Goal: Task Accomplishment & Management: Manage account settings

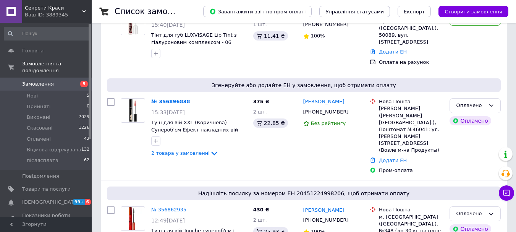
scroll to position [153, 0]
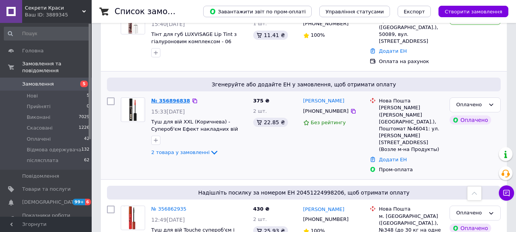
click at [175, 98] on link "№ 356896838" at bounding box center [170, 101] width 39 height 6
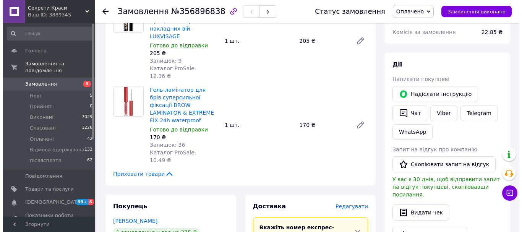
scroll to position [115, 0]
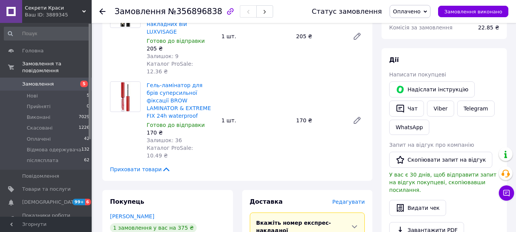
click at [349, 199] on span "Редагувати" at bounding box center [348, 202] width 32 height 6
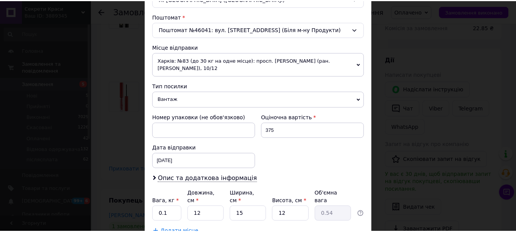
scroll to position [283, 0]
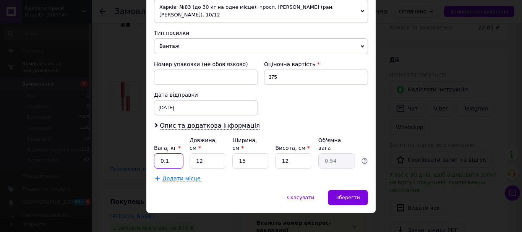
click at [171, 154] on input "0.1" at bounding box center [168, 160] width 29 height 15
type input "0.2"
drag, startPoint x: 246, startPoint y: 154, endPoint x: 236, endPoint y: 155, distance: 9.7
click at [236, 155] on input "15" at bounding box center [250, 160] width 37 height 15
type input "9"
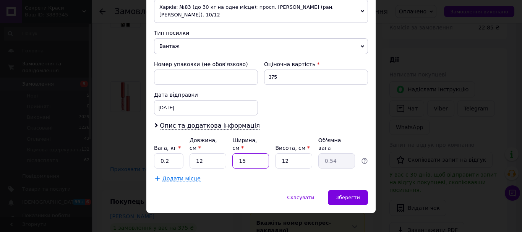
type input "0.32"
type input "9"
drag, startPoint x: 287, startPoint y: 149, endPoint x: 280, endPoint y: 155, distance: 10.0
click at [280, 155] on input "12" at bounding box center [293, 160] width 37 height 15
type input "3"
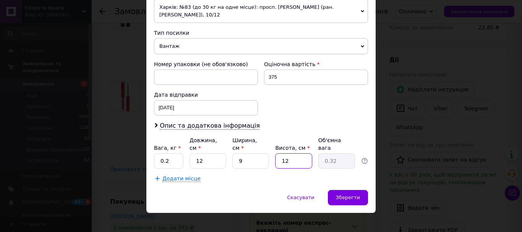
type input "0.1"
type input "3"
click at [349, 194] on span "Зберегти" at bounding box center [348, 197] width 24 height 6
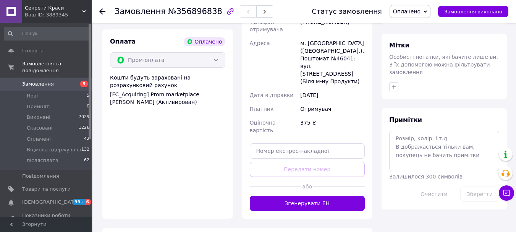
scroll to position [382, 0]
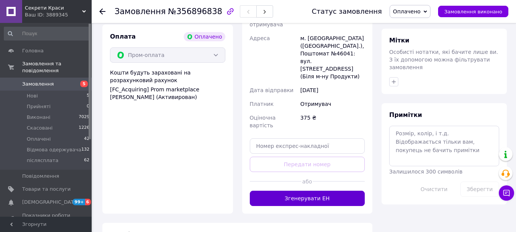
click at [309, 191] on button "Згенерувати ЕН" at bounding box center [307, 198] width 115 height 15
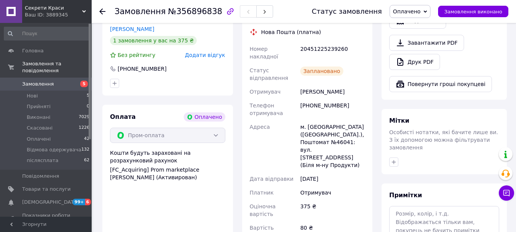
scroll to position [306, 0]
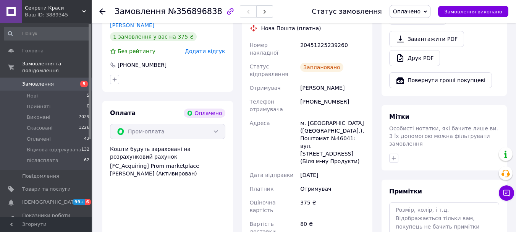
click at [101, 11] on use at bounding box center [102, 11] width 6 height 6
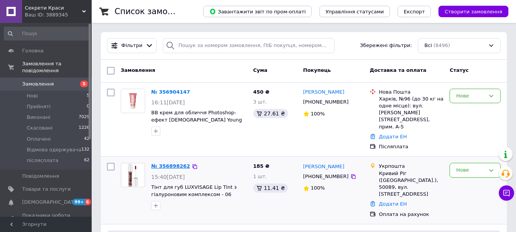
click at [168, 163] on link "№ 356898262" at bounding box center [170, 166] width 39 height 6
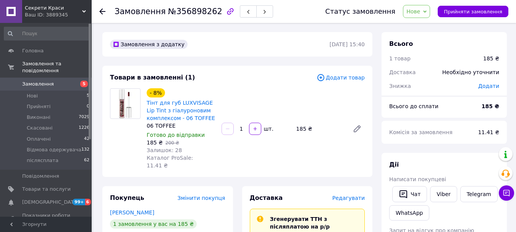
click at [446, 182] on div "Написати покупцеві" at bounding box center [444, 179] width 110 height 8
click at [438, 192] on link "Viber" at bounding box center [443, 194] width 27 height 16
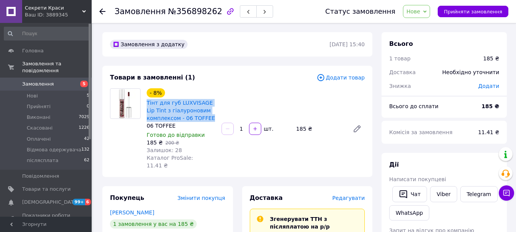
drag, startPoint x: 146, startPoint y: 100, endPoint x: 209, endPoint y: 118, distance: 65.6
click at [209, 118] on div "- 8% Тінт для губ LUXVISAGE Lip Tint з гіалуроновим комплексом - 06 TOFFEE 06 T…" at bounding box center [181, 129] width 75 height 84
copy link "Тінт для губ LUXVISAGE Lip Tint з гіалуроновим комплексом - 06 TOFFEE"
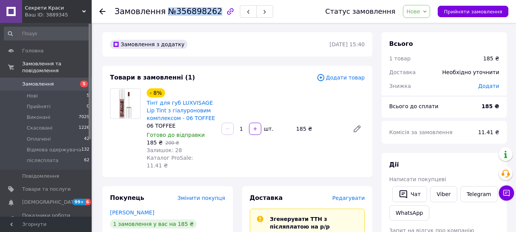
drag, startPoint x: 209, startPoint y: 10, endPoint x: 163, endPoint y: 16, distance: 46.6
click at [168, 16] on span "№356898262" at bounding box center [195, 11] width 54 height 9
copy span "№356898262"
click at [430, 13] on span "Нове" at bounding box center [416, 11] width 27 height 13
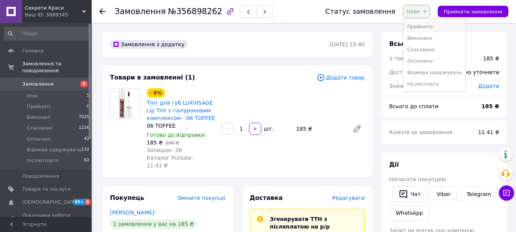
click at [430, 31] on li "Прийнято" at bounding box center [434, 26] width 62 height 11
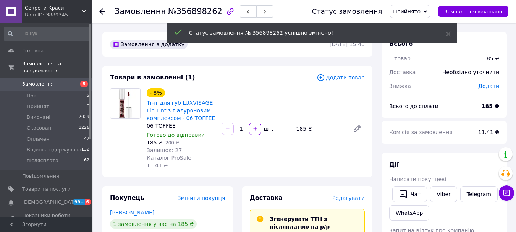
click at [101, 13] on use at bounding box center [102, 11] width 6 height 6
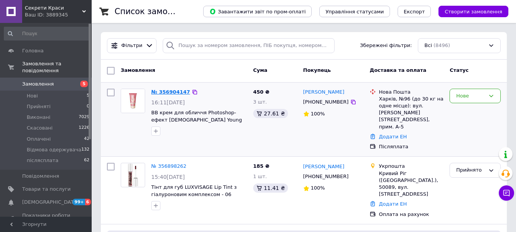
click at [171, 94] on link "№ 356904147" at bounding box center [170, 92] width 39 height 6
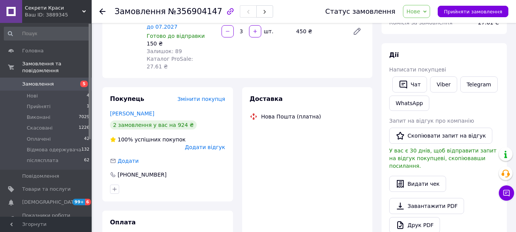
scroll to position [115, 0]
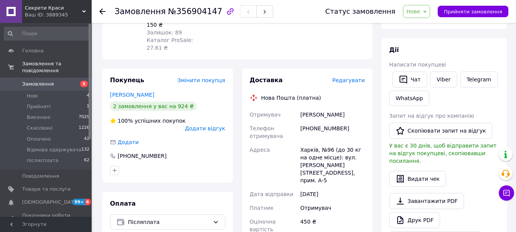
click at [440, 69] on div "Дії Написати покупцеві   Чат Viber Telegram WhatsApp Запит на відгук про компан…" at bounding box center [444, 146] width 110 height 201
click at [441, 77] on link "Viber" at bounding box center [443, 79] width 27 height 16
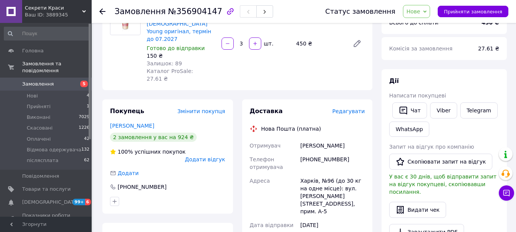
scroll to position [38, 0]
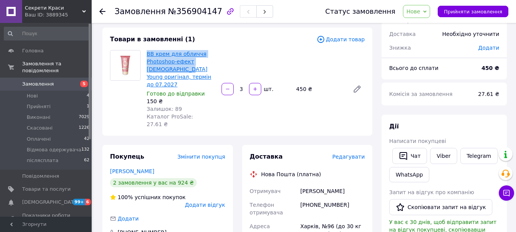
drag, startPoint x: 145, startPoint y: 48, endPoint x: 165, endPoint y: 66, distance: 27.0
click at [165, 66] on div "Товари в замовленні (1) Додати товар ВВ крем для обличчя Photoshop-ефект Belita…" at bounding box center [237, 81] width 270 height 108
copy link "ВВ крем для обличчя Photoshop-ефект Belita Young о"
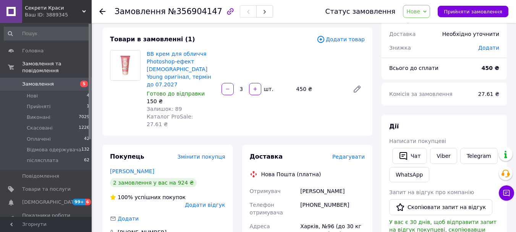
click at [427, 11] on icon at bounding box center [424, 11] width 3 height 2
click at [427, 81] on li "післясплата" at bounding box center [434, 83] width 62 height 11
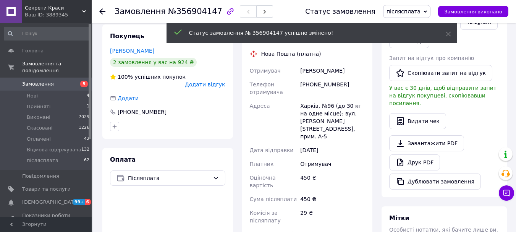
scroll to position [229, 0]
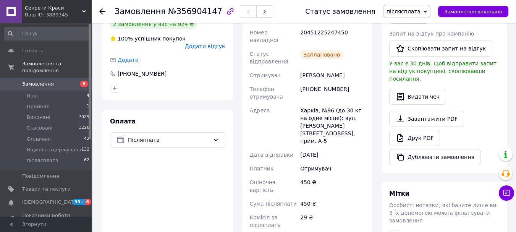
scroll to position [115, 0]
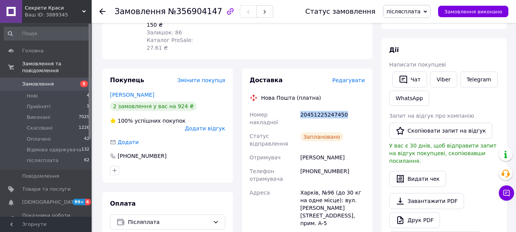
drag, startPoint x: 300, startPoint y: 91, endPoint x: 350, endPoint y: 101, distance: 50.7
click at [350, 101] on div "Доставка Редагувати Нова Пошта (платна) Номер накладної 20451225247450 Статус в…" at bounding box center [307, 227] width 115 height 302
copy div "20451225247450"
click at [125, 92] on link "Моховикова Ксения" at bounding box center [132, 95] width 44 height 6
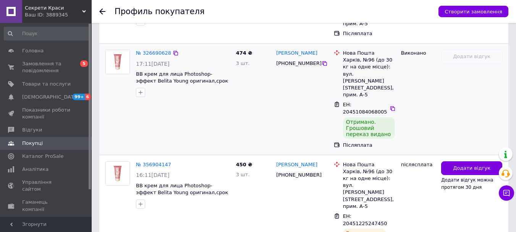
scroll to position [283, 0]
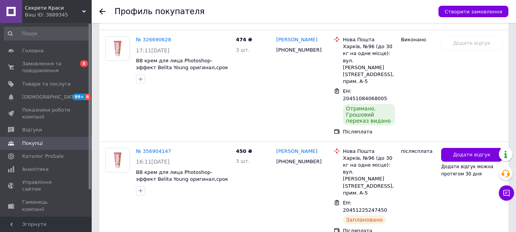
click at [100, 10] on icon at bounding box center [102, 11] width 6 height 6
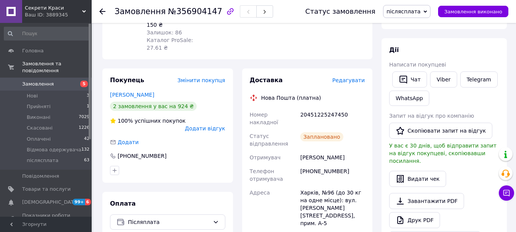
click at [100, 10] on icon at bounding box center [102, 11] width 6 height 6
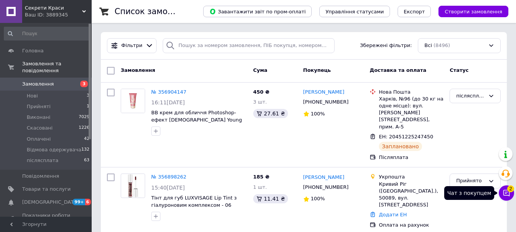
click at [505, 195] on icon at bounding box center [506, 193] width 6 height 6
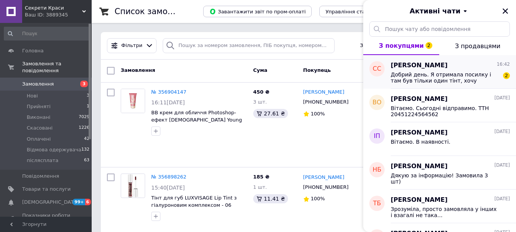
click at [435, 79] on span "Добрий день. Я отримала посилку і там був тільки один тінт, хочу замовила і опл…" at bounding box center [445, 77] width 108 height 12
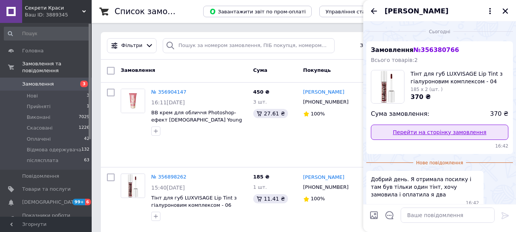
scroll to position [38, 0]
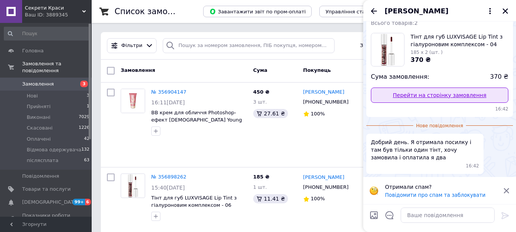
click at [427, 94] on link "Перейти на сторінку замовлення" at bounding box center [439, 94] width 137 height 15
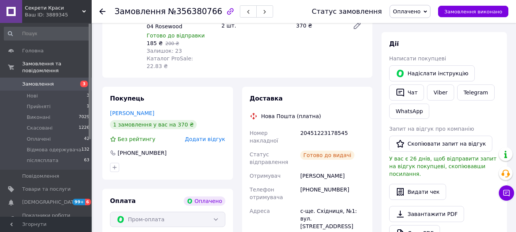
scroll to position [153, 0]
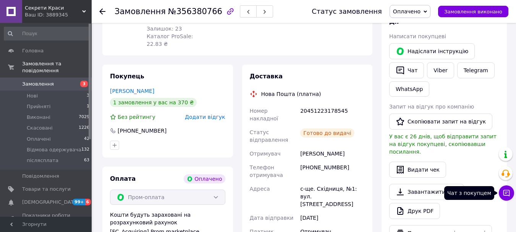
click at [505, 197] on button "Чат з покупцем" at bounding box center [506, 192] width 15 height 15
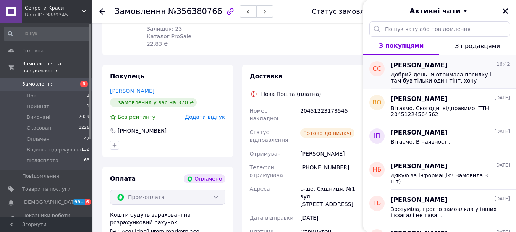
click at [428, 73] on span "Добрий день. Я отримала посилку і там був тільки один тінт, хочу замовила і опл…" at bounding box center [445, 77] width 108 height 12
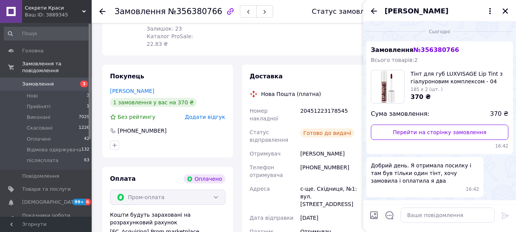
scroll to position [24, 0]
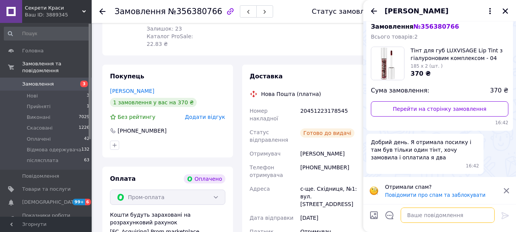
click at [430, 214] on textarea at bounding box center [448, 214] width 94 height 15
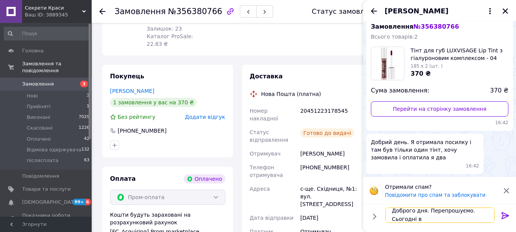
scroll to position [1, 0]
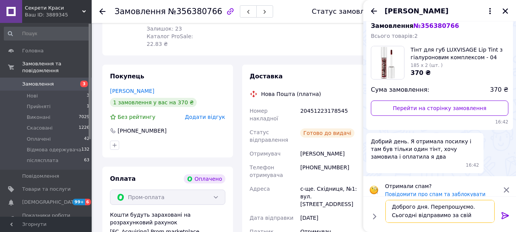
type textarea "Доброго дня. Перепрошуємо. Сьогодні відправимо за свій рахунок."
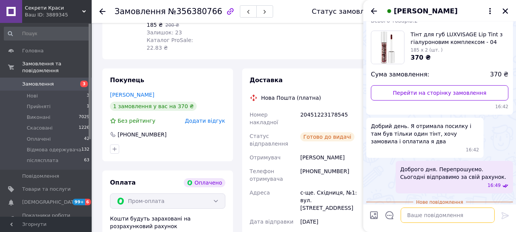
scroll to position [76, 0]
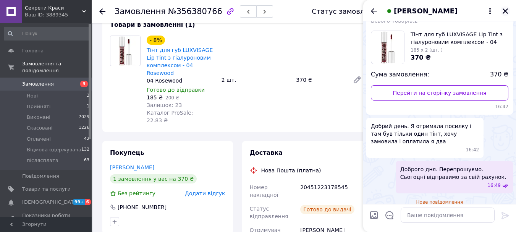
click at [504, 11] on icon "Закрити" at bounding box center [505, 11] width 7 height 7
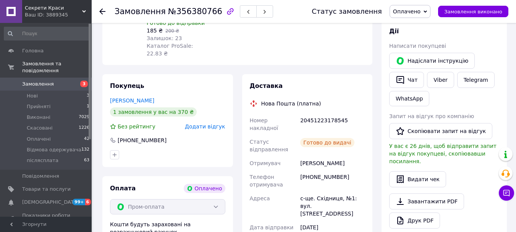
scroll to position [153, 0]
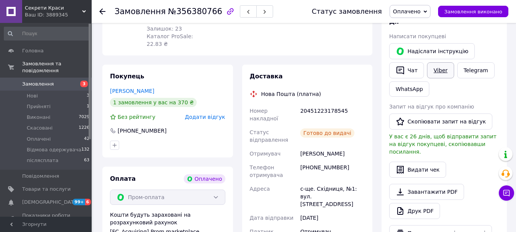
click at [442, 71] on link "Viber" at bounding box center [440, 70] width 27 height 16
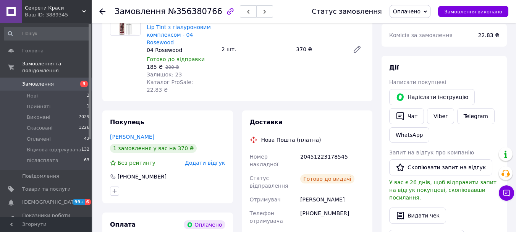
scroll to position [38, 0]
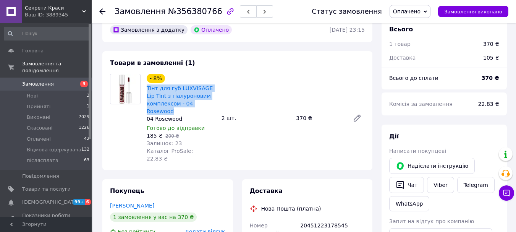
drag, startPoint x: 144, startPoint y: 85, endPoint x: 219, endPoint y: 102, distance: 76.8
click at [219, 102] on div "- 8% Тінт для губ LUXVISAGE Lip Tint з гіалуроновим комплексом - 04 Rosewood 04…" at bounding box center [256, 118] width 224 height 92
copy link "Тінт для губ LUXVISAGE Lip Tint з гіалуроновим комплексом - 04 Rosewood"
click at [408, 188] on button "Чат" at bounding box center [406, 185] width 35 height 16
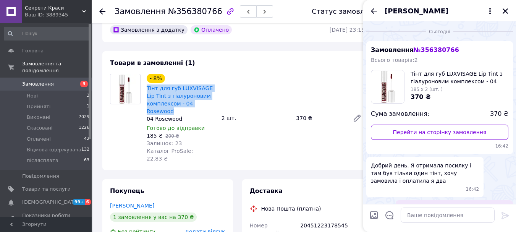
scroll to position [52, 0]
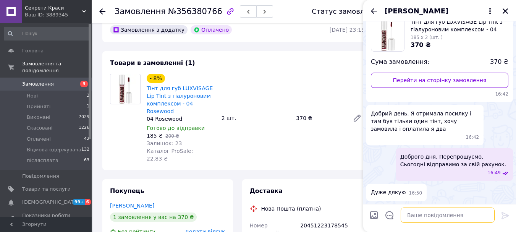
click at [428, 213] on textarea at bounding box center [448, 214] width 94 height 15
paste textarea "20451225308685"
type textarea "ТТН 20451225308685"
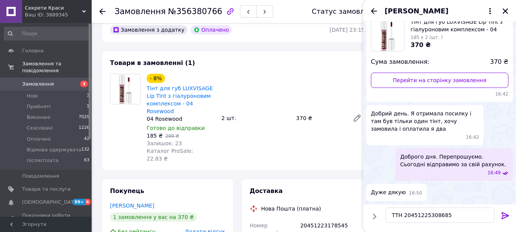
click at [508, 217] on icon at bounding box center [505, 215] width 9 height 9
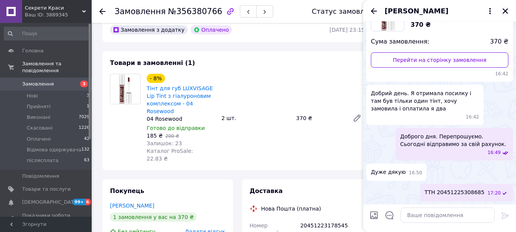
click at [506, 11] on icon "Закрити" at bounding box center [505, 10] width 5 height 5
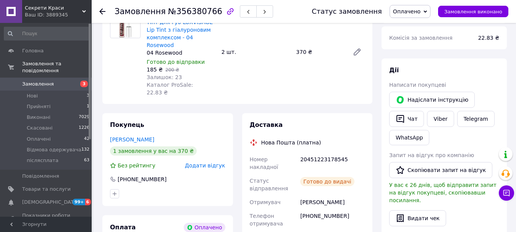
scroll to position [115, 0]
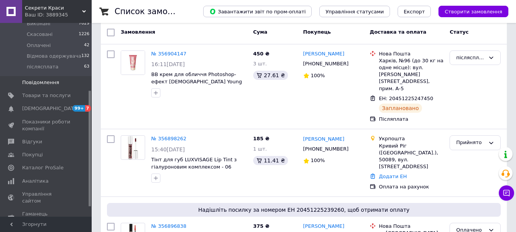
scroll to position [115, 0]
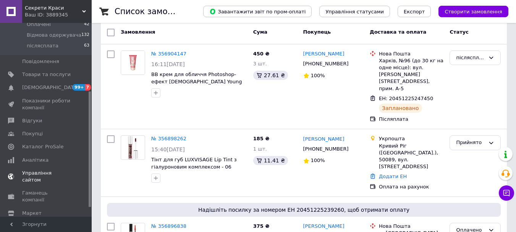
click at [50, 170] on span "Управління сайтом" at bounding box center [46, 177] width 49 height 14
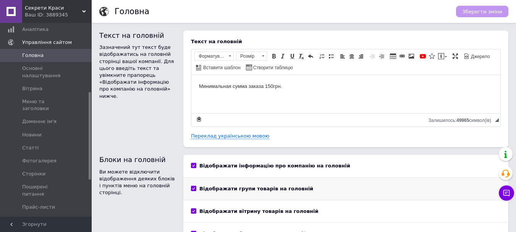
scroll to position [153, 0]
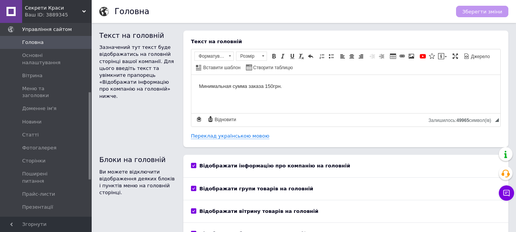
click at [35, 44] on span "Головна" at bounding box center [32, 42] width 21 height 7
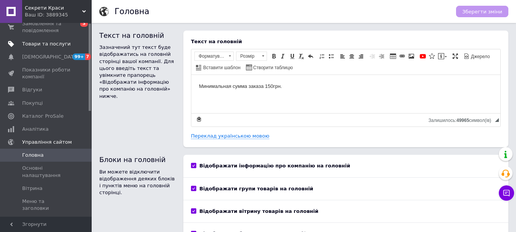
scroll to position [0, 0]
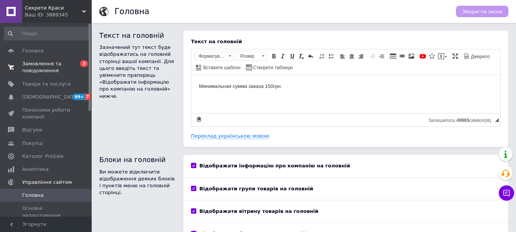
click at [36, 66] on span "Замовлення та повідомлення" at bounding box center [46, 67] width 49 height 14
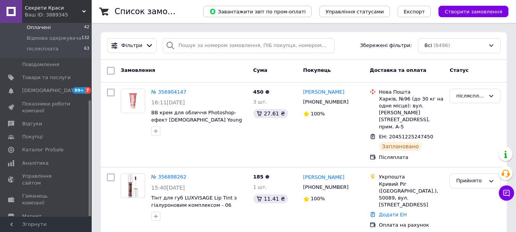
scroll to position [130, 0]
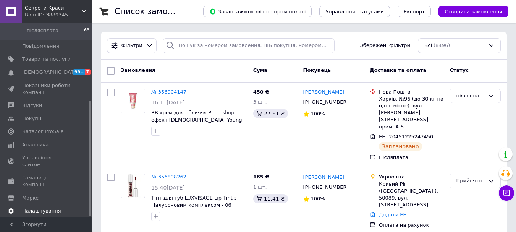
click at [35, 207] on span "Налаштування" at bounding box center [41, 210] width 39 height 7
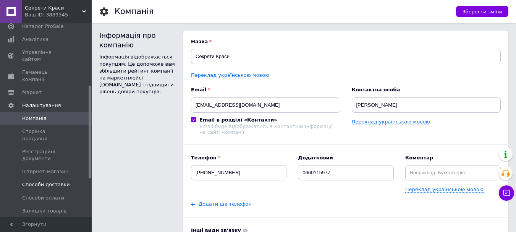
click at [53, 181] on span "Способи доставки" at bounding box center [46, 184] width 48 height 7
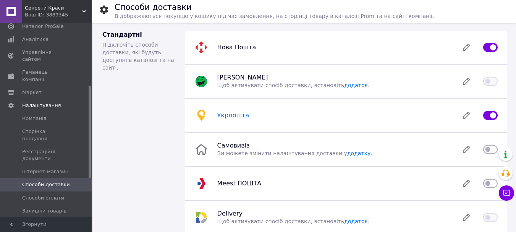
click at [231, 116] on span "Укрпошта" at bounding box center [233, 115] width 32 height 7
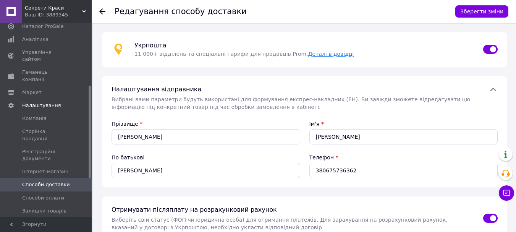
click at [308, 54] on link "Деталі в довідці" at bounding box center [331, 54] width 46 height 6
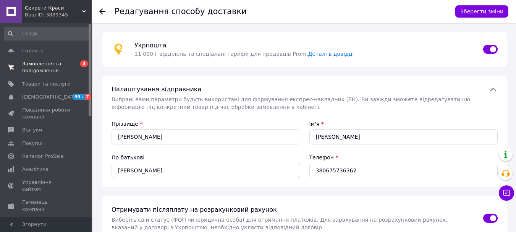
click at [37, 63] on span "Замовлення та повідомлення" at bounding box center [46, 67] width 49 height 14
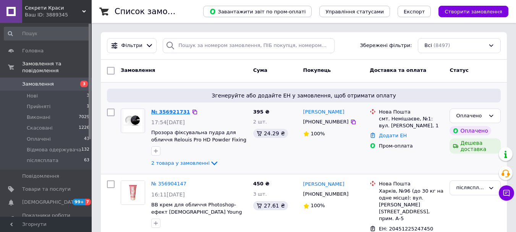
click at [159, 113] on link "№ 356921731" at bounding box center [170, 112] width 39 height 6
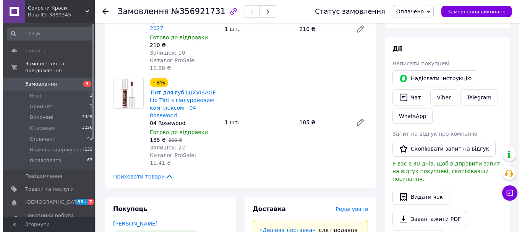
scroll to position [153, 0]
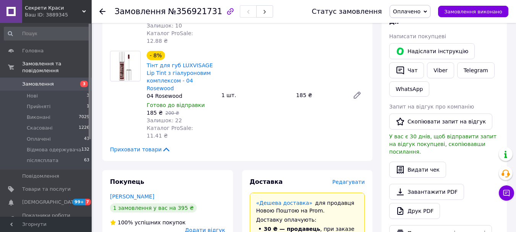
click at [359, 179] on span "Редагувати" at bounding box center [348, 182] width 32 height 6
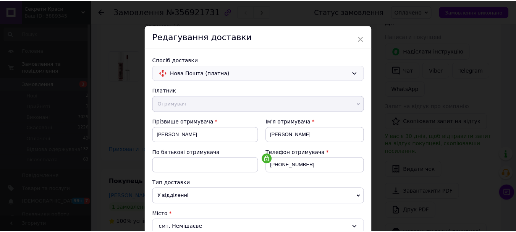
scroll to position [0, 0]
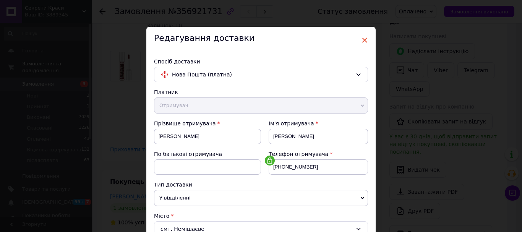
click at [363, 40] on span "×" at bounding box center [364, 40] width 7 height 13
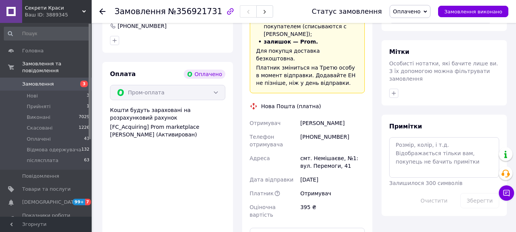
scroll to position [382, 0]
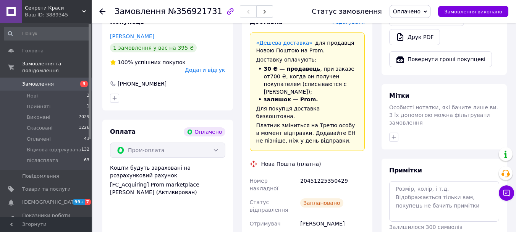
scroll to position [229, 0]
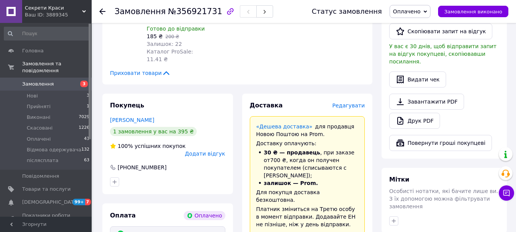
click at [102, 14] on div at bounding box center [106, 11] width 15 height 23
click at [100, 10] on icon at bounding box center [102, 11] width 6 height 6
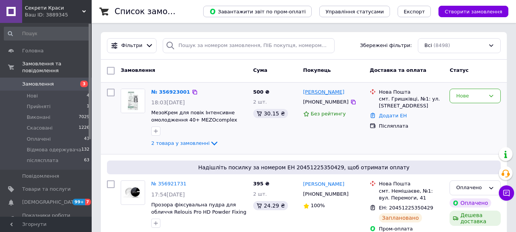
click at [330, 92] on link "[PERSON_NAME]" at bounding box center [323, 92] width 41 height 7
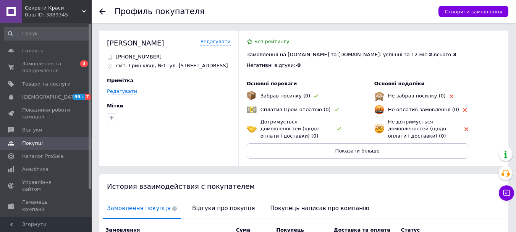
click at [102, 10] on icon at bounding box center [102, 11] width 6 height 6
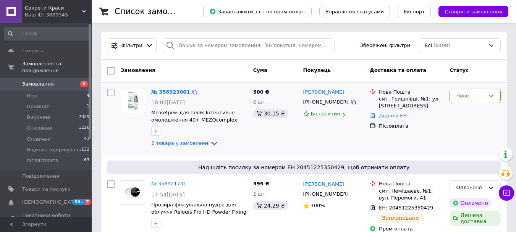
click at [171, 88] on div "№ 356923001" at bounding box center [170, 92] width 40 height 9
click at [168, 93] on link "№ 356923001" at bounding box center [170, 92] width 39 height 6
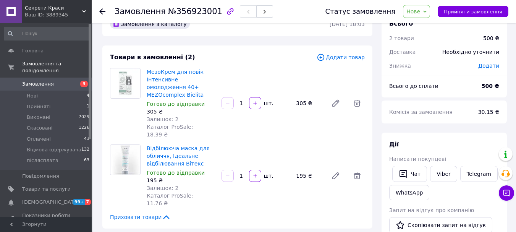
scroll to position [38, 0]
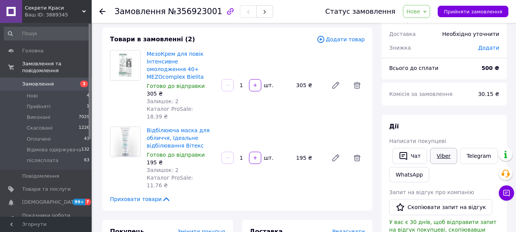
click at [443, 158] on link "Viber" at bounding box center [443, 156] width 27 height 16
click at [437, 159] on link "Viber" at bounding box center [443, 156] width 27 height 16
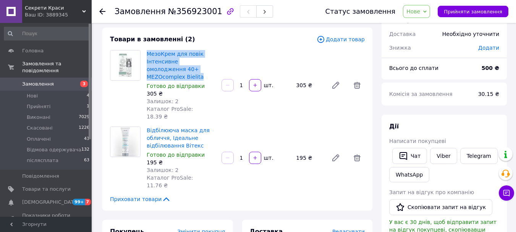
drag, startPoint x: 149, startPoint y: 47, endPoint x: 209, endPoint y: 70, distance: 64.3
click at [209, 70] on div "Товари в замовленні (2) Додати товар МезоКрем для повік Інтенсивне омолодження …" at bounding box center [237, 118] width 270 height 183
copy link "МезоКрем для повік Інтенсивне омолодження 40+ MEZOcomplex Bielita"
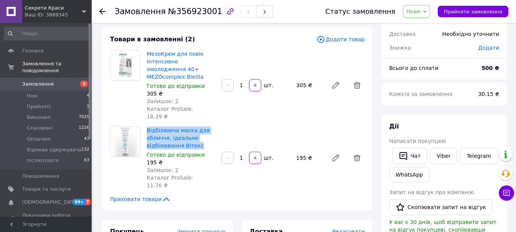
drag, startPoint x: 146, startPoint y: 108, endPoint x: 197, endPoint y: 132, distance: 56.4
click at [197, 132] on div "Товари в замовленні (2) Додати товар МезоКрем для повік Інтенсивне омолодження …" at bounding box center [237, 118] width 270 height 183
copy link "Відбілююча маска для обличчя, Ідеальне відбілювання Вітекс"
click at [477, 159] on link "Telegram" at bounding box center [478, 156] width 37 height 16
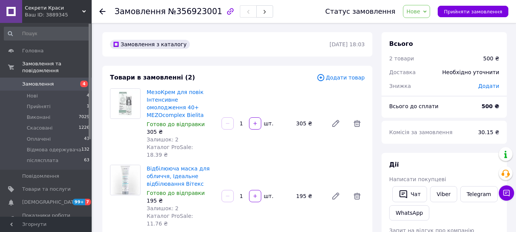
click at [98, 11] on div "Замовлення №356923001 Статус замовлення Нове Прийнято Виконано Скасовано Оплаче…" at bounding box center [304, 11] width 424 height 23
click at [99, 9] on div "Замовлення №356923001 Статус замовлення Нове Прийнято Виконано Скасовано Оплаче…" at bounding box center [304, 11] width 424 height 23
click at [102, 12] on icon at bounding box center [102, 11] width 6 height 6
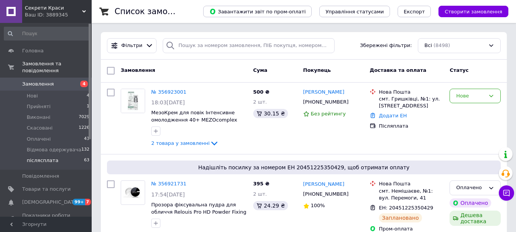
click at [41, 157] on span "післясплата" at bounding box center [43, 160] width 32 height 7
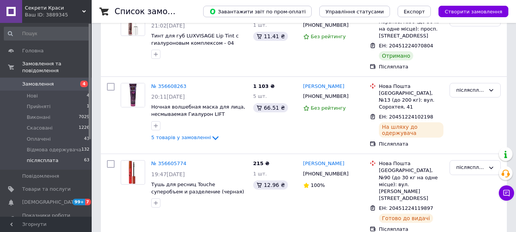
scroll to position [1364, 0]
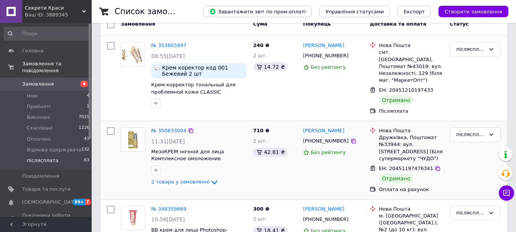
scroll to position [138, 0]
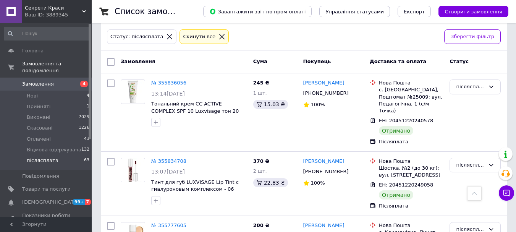
scroll to position [13, 0]
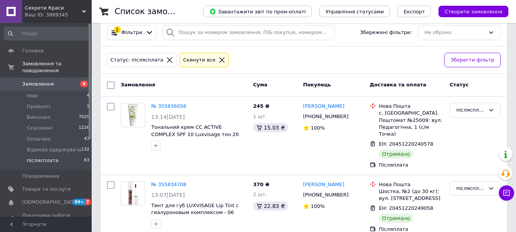
drag, startPoint x: 34, startPoint y: 77, endPoint x: 170, endPoint y: 121, distance: 143.4
click at [34, 81] on span "Замовлення" at bounding box center [38, 84] width 32 height 7
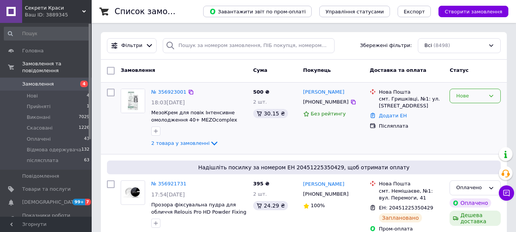
click at [492, 97] on icon at bounding box center [491, 96] width 6 height 6
click at [163, 92] on link "№ 356923001" at bounding box center [168, 92] width 35 height 6
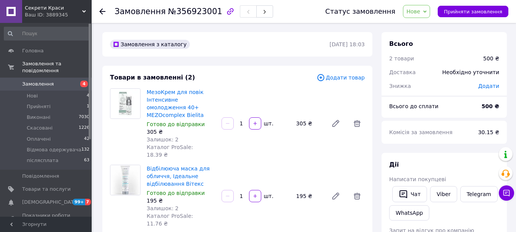
click at [430, 13] on span "Нове" at bounding box center [416, 11] width 27 height 13
drag, startPoint x: 425, startPoint y: 83, endPoint x: 392, endPoint y: 95, distance: 35.6
click at [425, 84] on li "післясплата" at bounding box center [434, 83] width 62 height 11
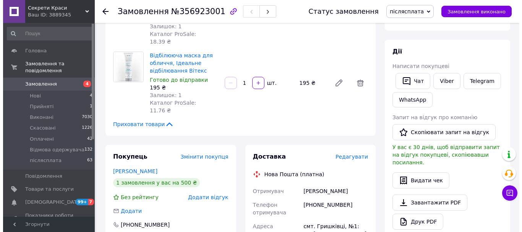
scroll to position [115, 0]
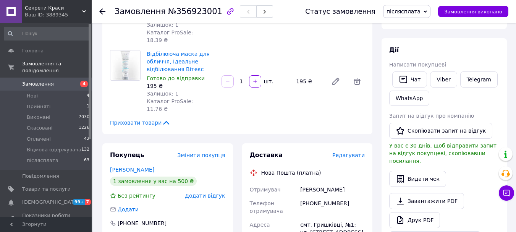
click at [351, 152] on span "Редагувати" at bounding box center [348, 155] width 32 height 6
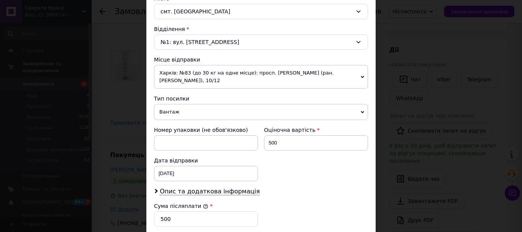
scroll to position [306, 0]
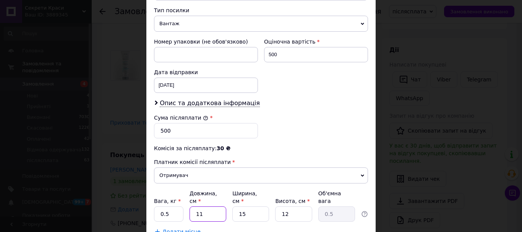
click at [208, 207] on input "11" at bounding box center [207, 213] width 37 height 15
type input "1"
type input "0.1"
type input "17"
type input "0.77"
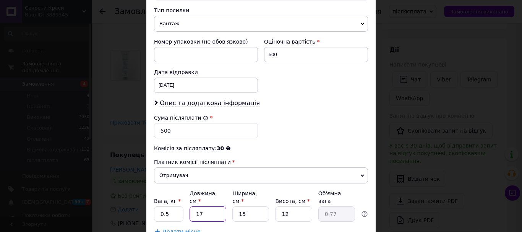
type input "17"
click at [249, 209] on input "15" at bounding box center [250, 213] width 37 height 15
type input "1"
type input "0.1"
type input "12"
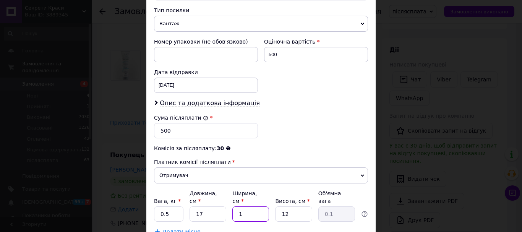
type input "0.61"
type input "12"
drag, startPoint x: 290, startPoint y: 208, endPoint x: 278, endPoint y: 208, distance: 12.2
click at [278, 208] on input "12" at bounding box center [293, 213] width 37 height 15
type input "4"
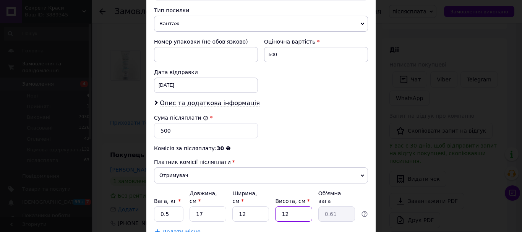
type input "0.2"
type input "4"
click at [170, 206] on input "0.5" at bounding box center [168, 213] width 29 height 15
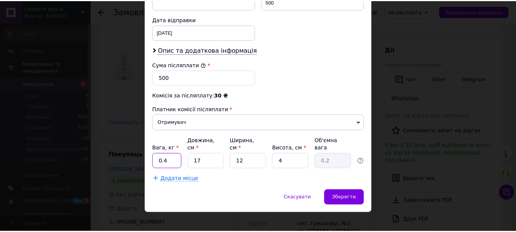
scroll to position [359, 0]
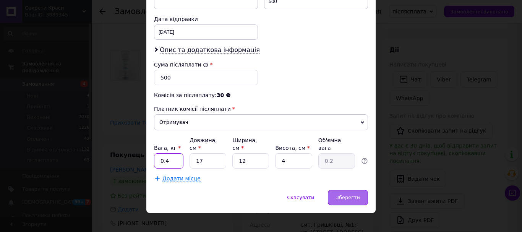
type input "0.4"
click at [340, 193] on div "Зберегти" at bounding box center [348, 197] width 40 height 15
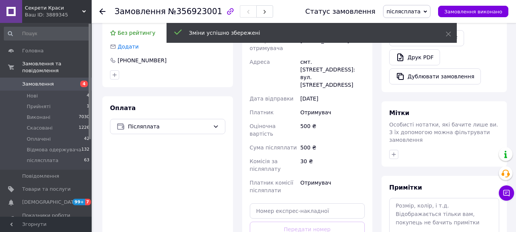
scroll to position [306, 0]
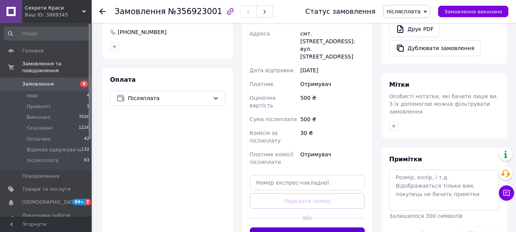
click at [299, 227] on button "Згенерувати ЕН" at bounding box center [307, 234] width 115 height 15
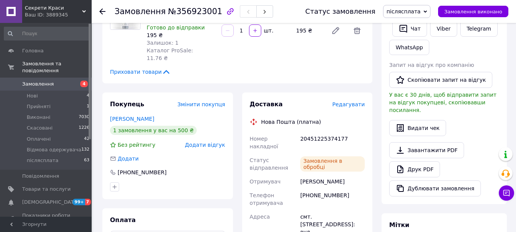
scroll to position [153, 0]
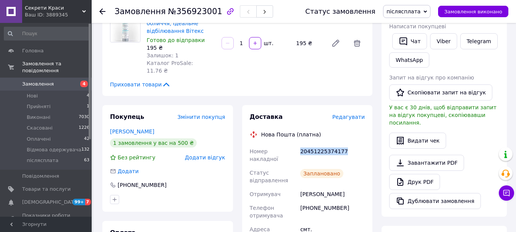
drag, startPoint x: 302, startPoint y: 121, endPoint x: 349, endPoint y: 126, distance: 47.6
click at [349, 144] on div "20451225374177" at bounding box center [333, 154] width 68 height 21
copy div "20451225374177"
drag, startPoint x: 103, startPoint y: 8, endPoint x: 137, endPoint y: 90, distance: 89.0
click at [103, 8] on div at bounding box center [102, 12] width 6 height 8
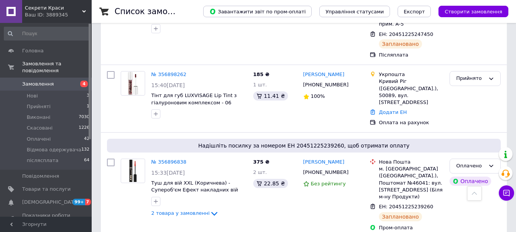
scroll to position [267, 0]
